Goal: Task Accomplishment & Management: Use online tool/utility

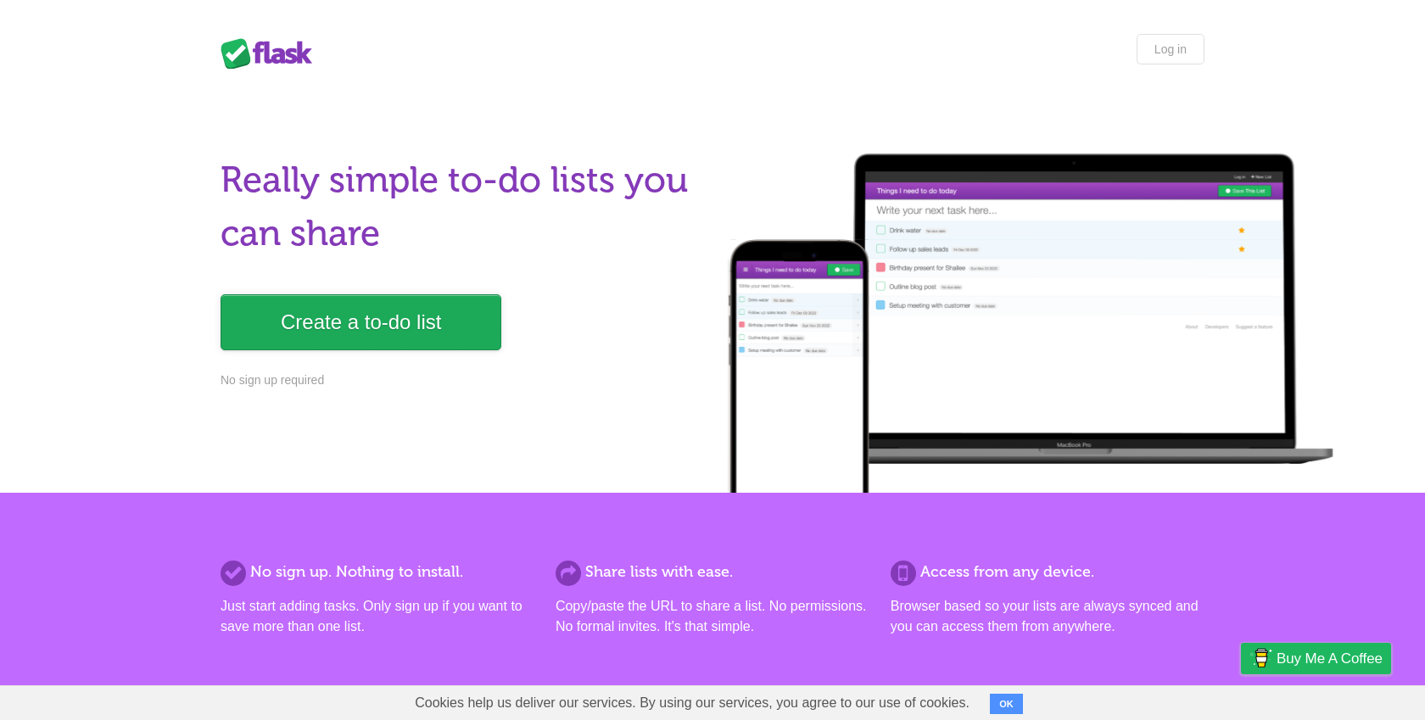
click at [340, 328] on link "Create a to-do list" at bounding box center [361, 322] width 281 height 56
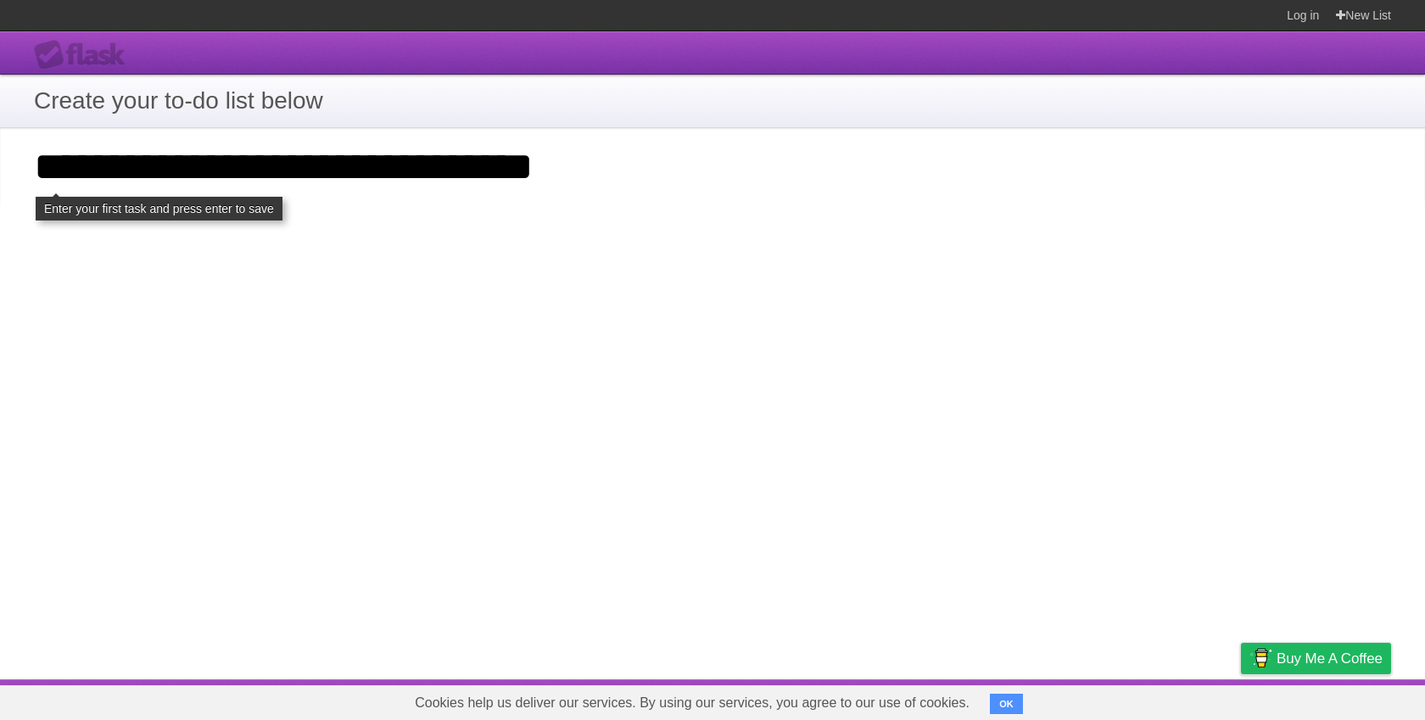
type input "**********"
click input "**********" at bounding box center [0, 0] width 0 height 0
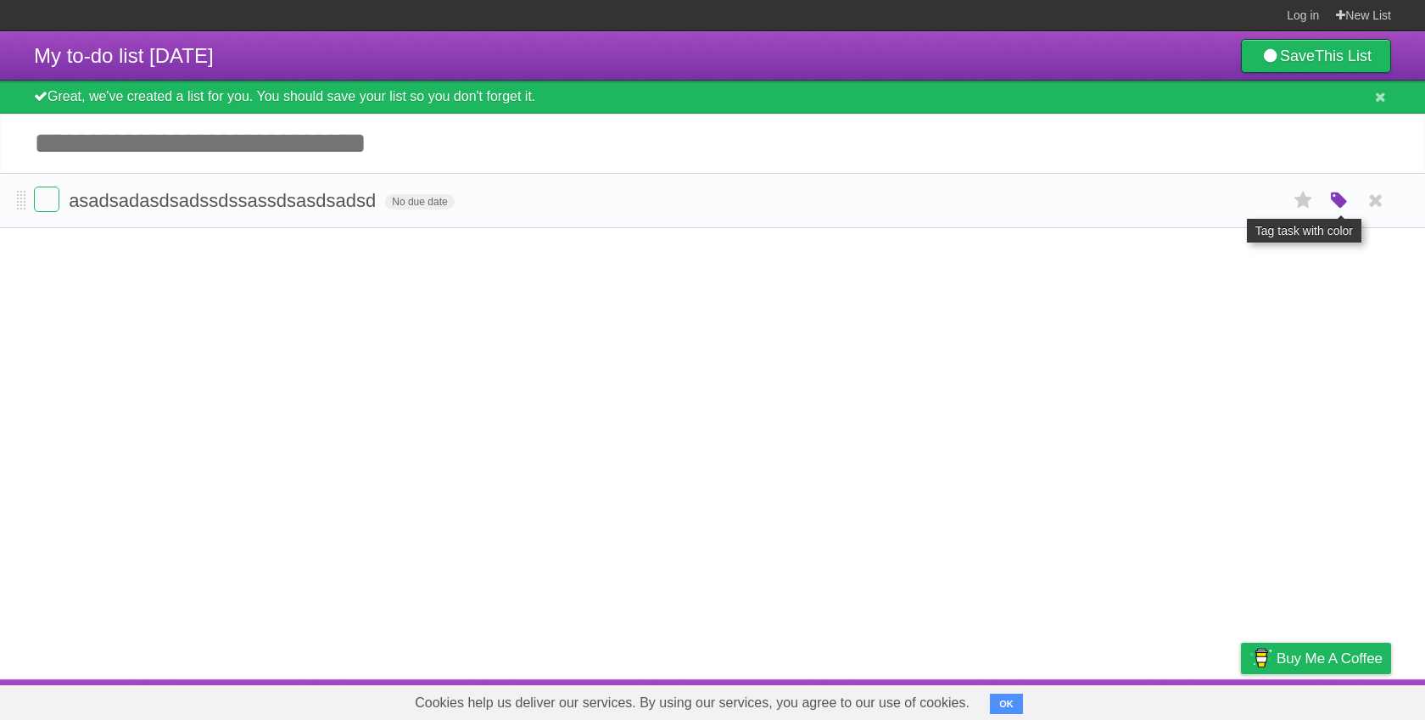
click at [1344, 210] on icon "button" at bounding box center [1340, 201] width 24 height 22
click at [1266, 201] on label "Orange" at bounding box center [1266, 200] width 19 height 19
click at [1191, 295] on article "My to-do list 10/02/2025 Save This List Great, we've created a list for you. Yo…" at bounding box center [712, 355] width 1425 height 648
drag, startPoint x: 1148, startPoint y: 188, endPoint x: 1139, endPoint y: 210, distance: 22.8
click at [1139, 210] on li "asadsadasdsadssdssassdsasdsadsd No due date White Red Blue Green Purple Orange" at bounding box center [712, 200] width 1425 height 55
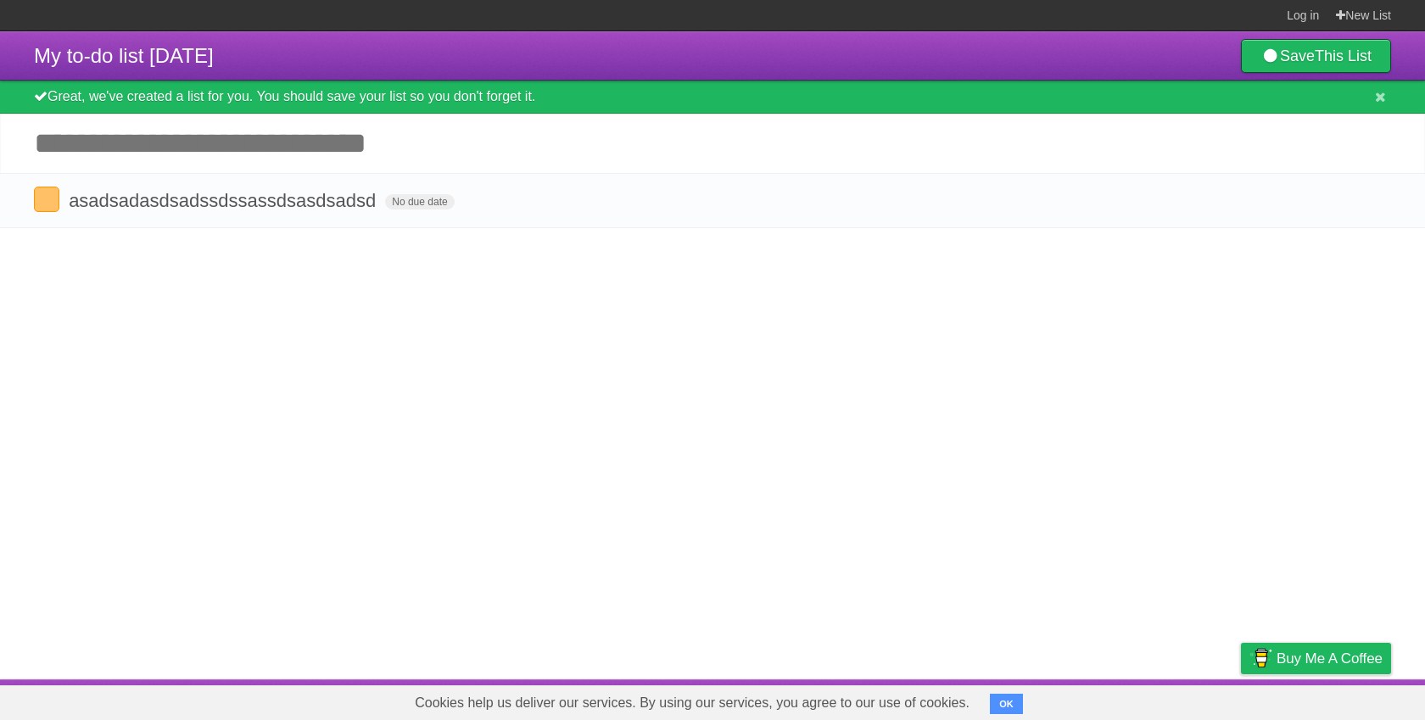
click at [518, 361] on article "My to-do list 10/02/2025 Save This List Great, we've created a list for you. Yo…" at bounding box center [712, 355] width 1425 height 648
click at [252, 160] on input "Add another task" at bounding box center [712, 143] width 1425 height 59
type input "**********"
click input "*********" at bounding box center [0, 0] width 0 height 0
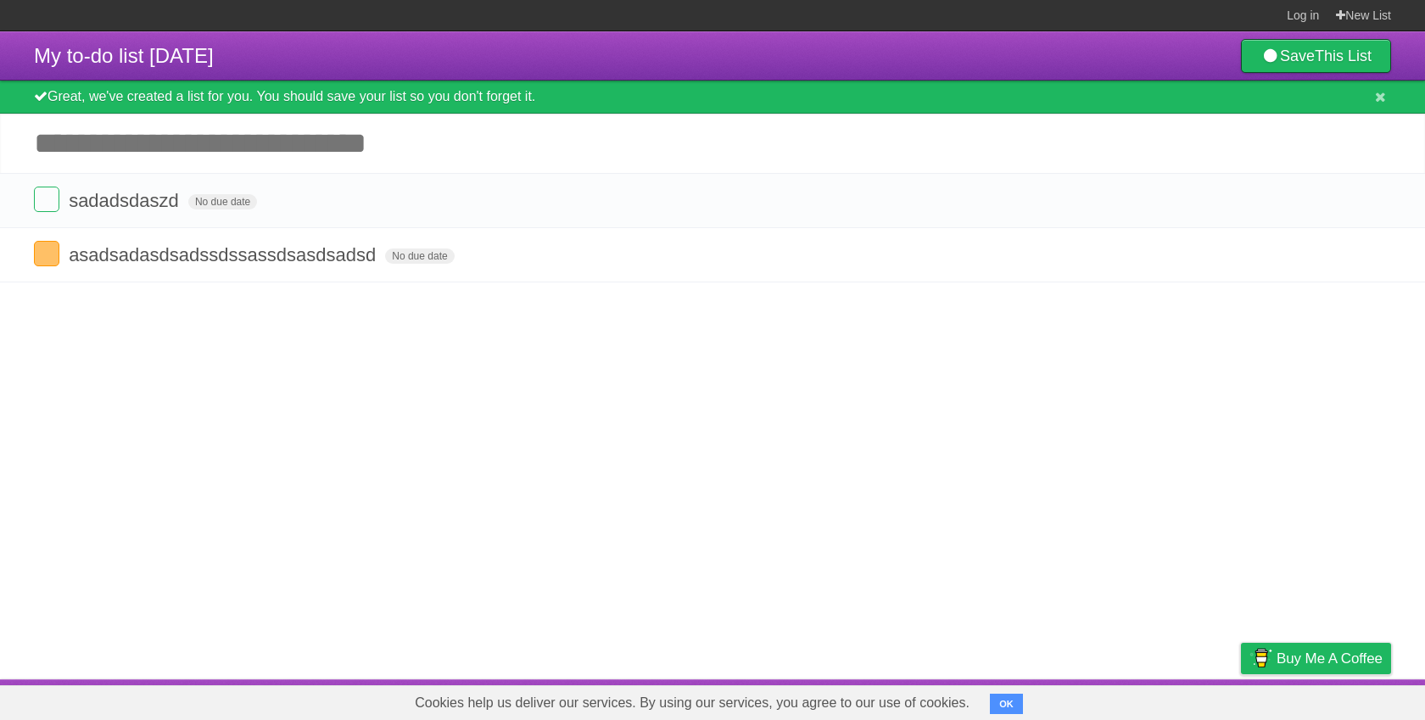
click at [326, 325] on article "My to-do list 10/02/2025 Save This List Great, we've created a list for you. Yo…" at bounding box center [712, 355] width 1425 height 648
click at [408, 264] on span "No due date" at bounding box center [419, 256] width 69 height 15
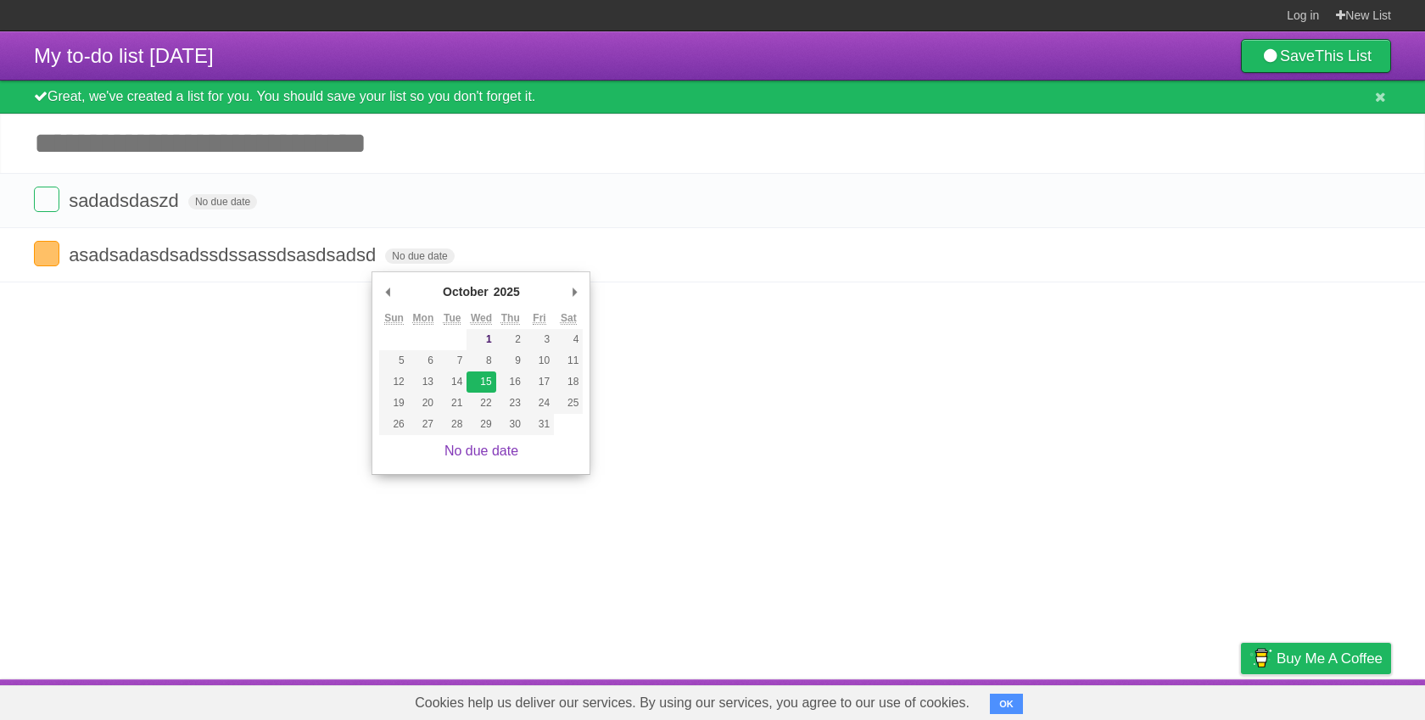
type span "[DATE]"
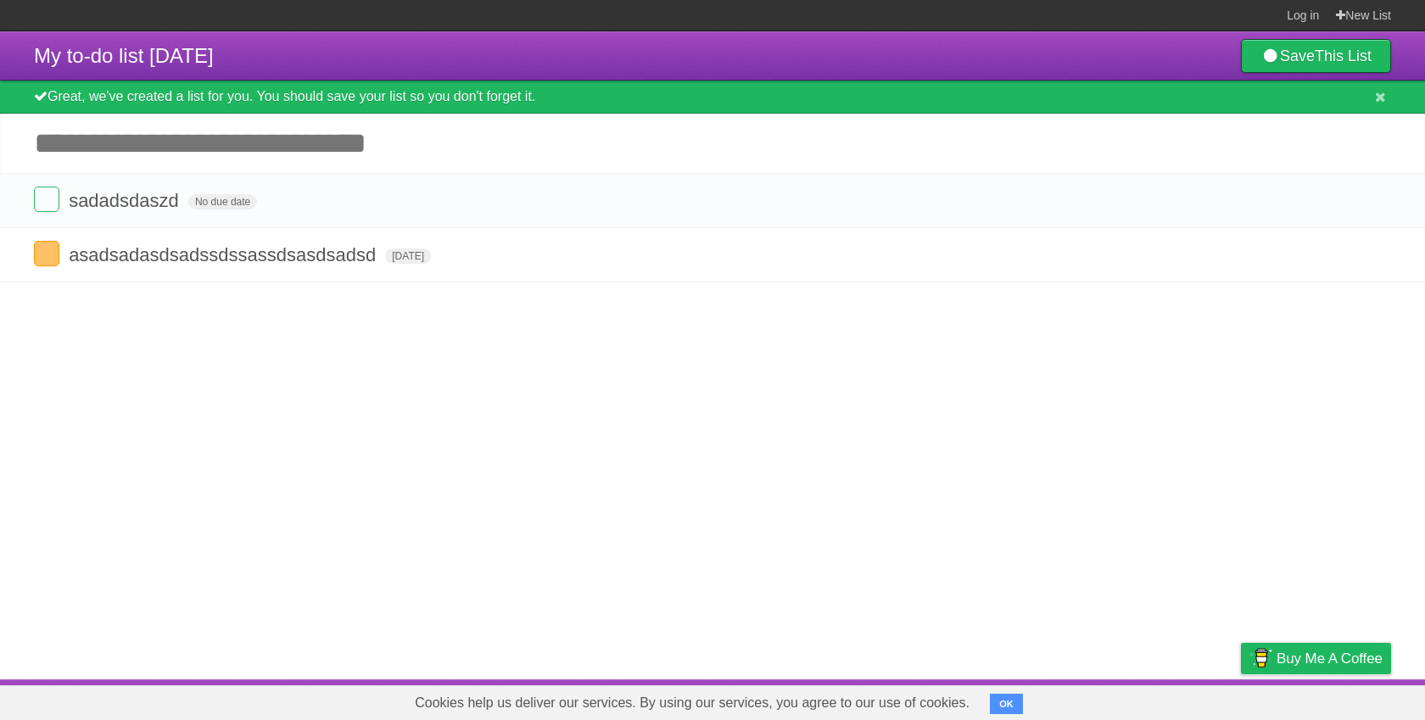
click at [299, 406] on article "My to-do list 10/02/2025 Save This List Great, we've created a list for you. Yo…" at bounding box center [712, 355] width 1425 height 648
click at [219, 207] on span "No due date" at bounding box center [222, 201] width 69 height 15
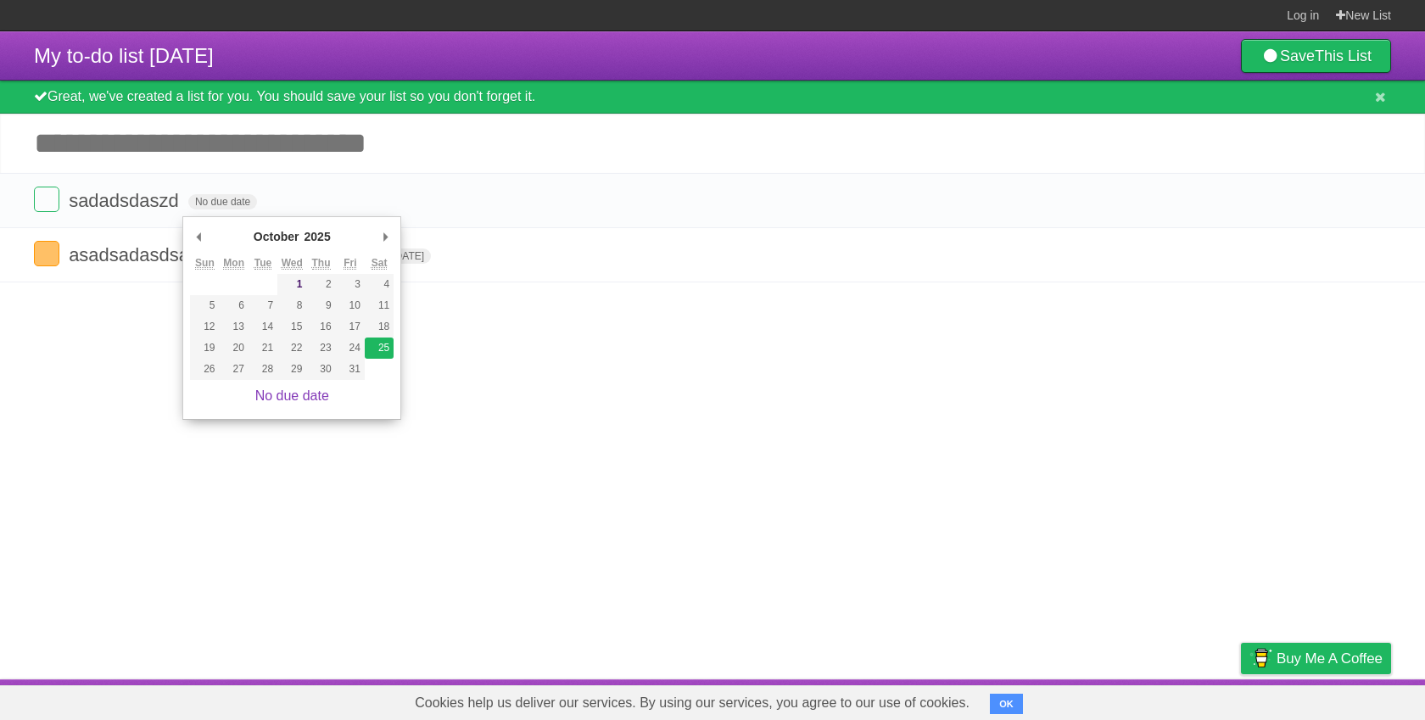
type span "[DATE]"
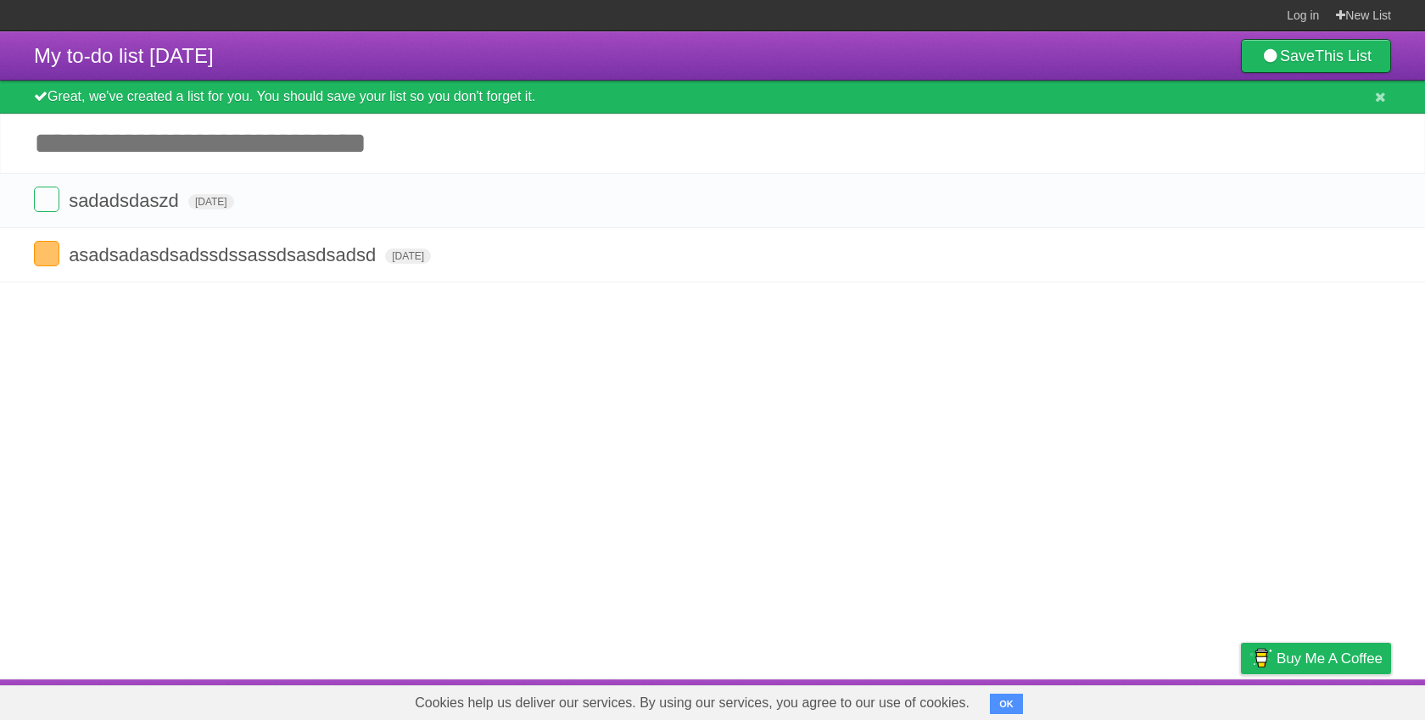
click at [410, 372] on article "My to-do list 10/02/2025 Save This List Great, we've created a list for you. Yo…" at bounding box center [712, 355] width 1425 height 648
click at [39, 257] on label at bounding box center [46, 253] width 25 height 25
click at [50, 266] on label at bounding box center [46, 253] width 25 height 25
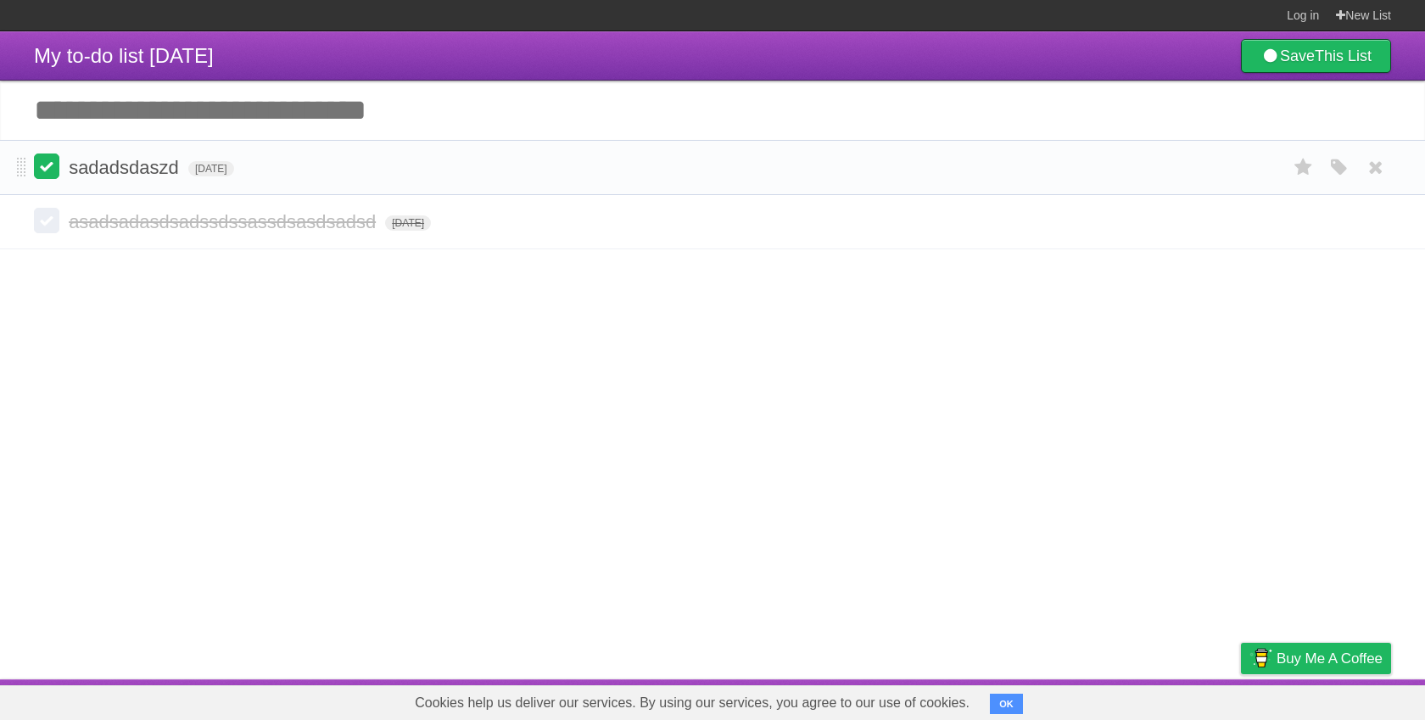
click at [50, 176] on label at bounding box center [46, 166] width 25 height 25
